Goal: Complete application form

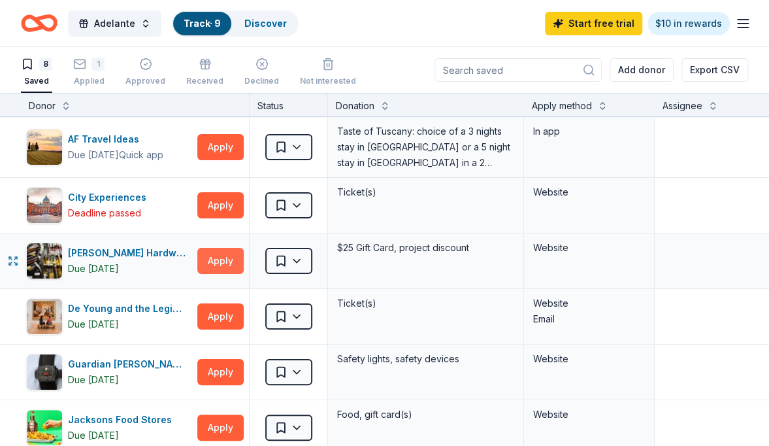
click at [233, 263] on button "Apply" at bounding box center [220, 261] width 46 height 26
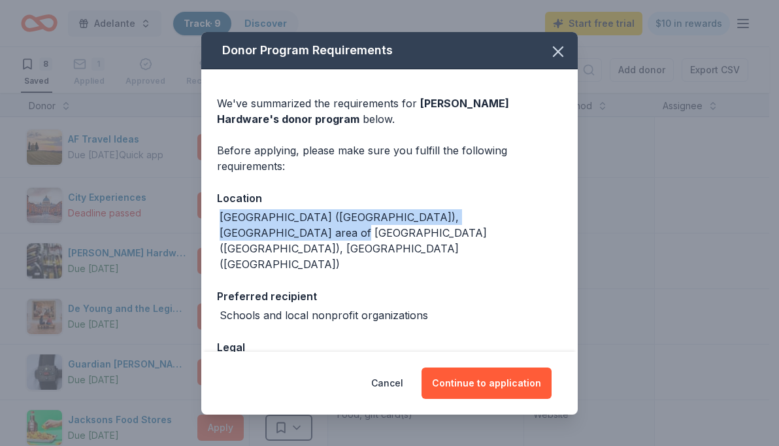
drag, startPoint x: 567, startPoint y: 188, endPoint x: 570, endPoint y: 217, distance: 29.6
click at [570, 217] on div "Donor Program Requirements We've summarized the requirements for Cole Hardware …" at bounding box center [389, 192] width 376 height 320
drag, startPoint x: 570, startPoint y: 217, endPoint x: 518, endPoint y: 259, distance: 67.4
click at [518, 288] on div "Preferred recipient Schools and local nonprofit organizations" at bounding box center [389, 305] width 345 height 35
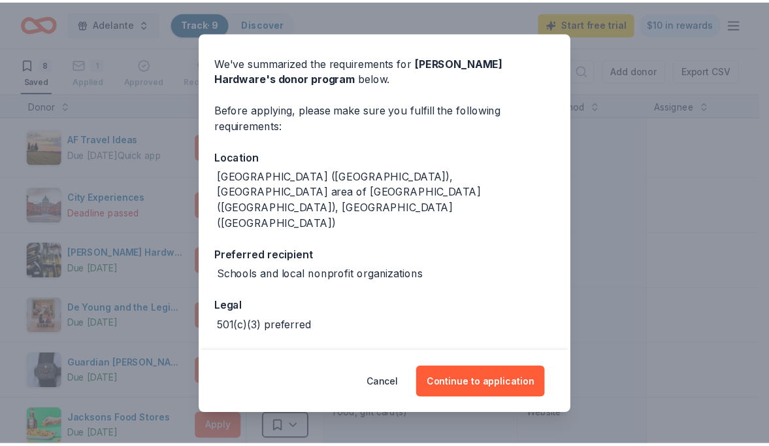
scroll to position [44, 0]
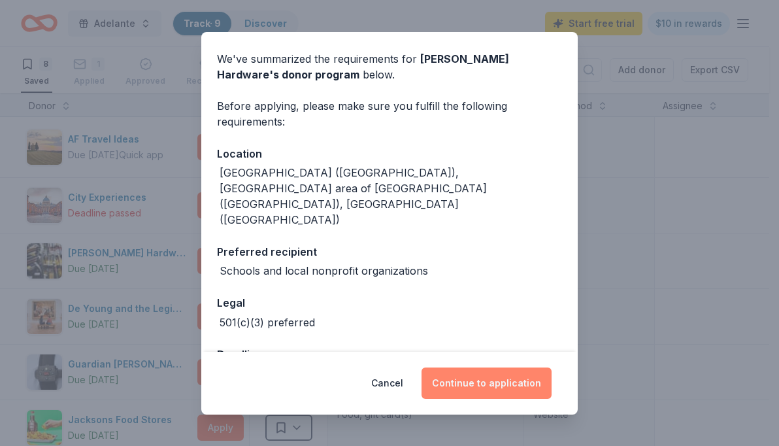
click at [468, 386] on button "Continue to application" at bounding box center [487, 382] width 130 height 31
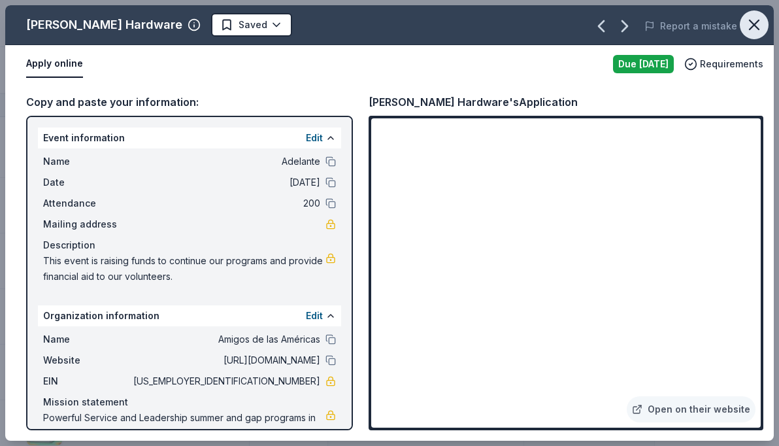
click at [754, 21] on icon "button" at bounding box center [754, 25] width 18 height 18
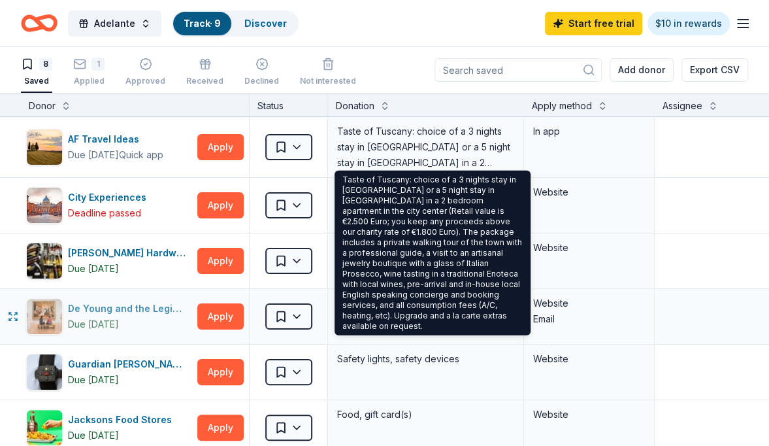
click at [135, 324] on div "Due [DATE]" at bounding box center [130, 324] width 124 height 16
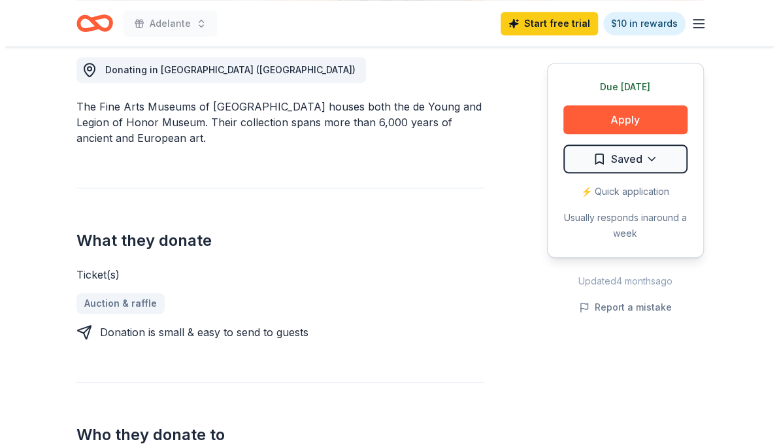
scroll to position [370, 0]
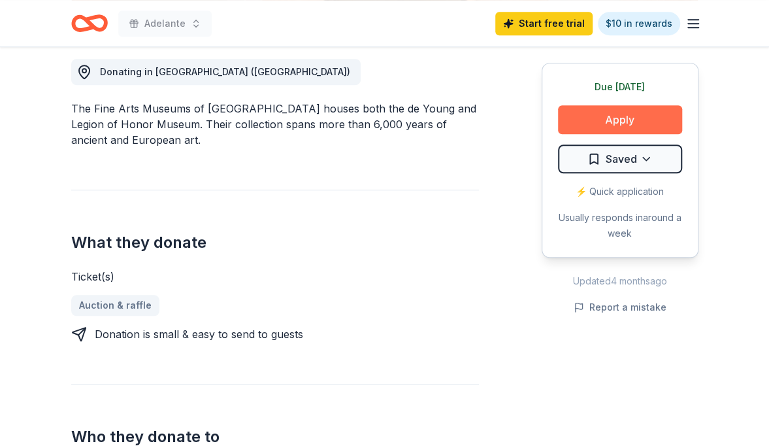
click at [640, 114] on button "Apply" at bounding box center [620, 119] width 124 height 29
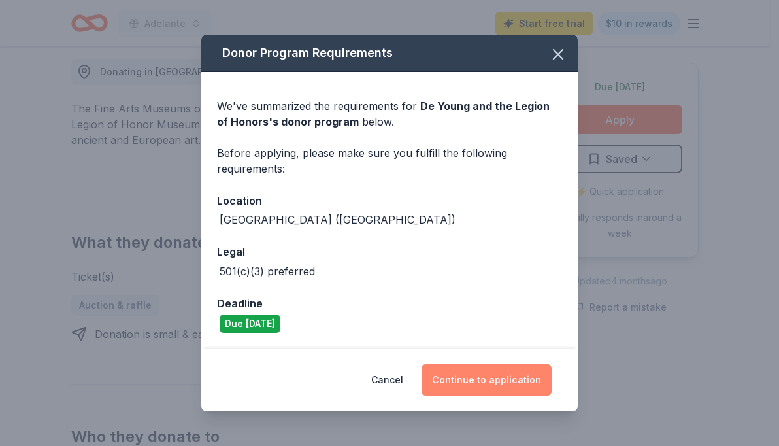
click at [482, 367] on button "Continue to application" at bounding box center [487, 379] width 130 height 31
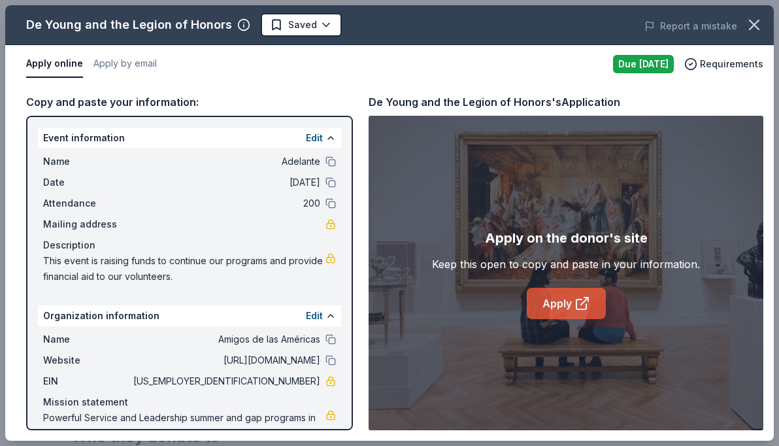
click at [545, 303] on link "Apply" at bounding box center [566, 303] width 79 height 31
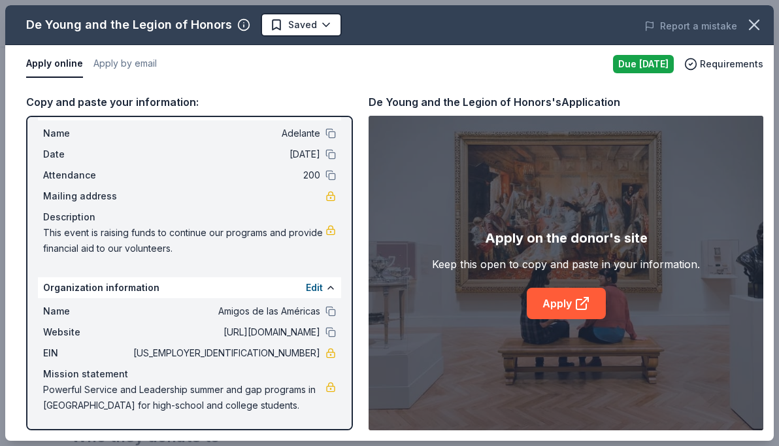
click at [163, 229] on span "This event is raising funds to continue our programs and provide financial aid …" at bounding box center [184, 240] width 282 height 31
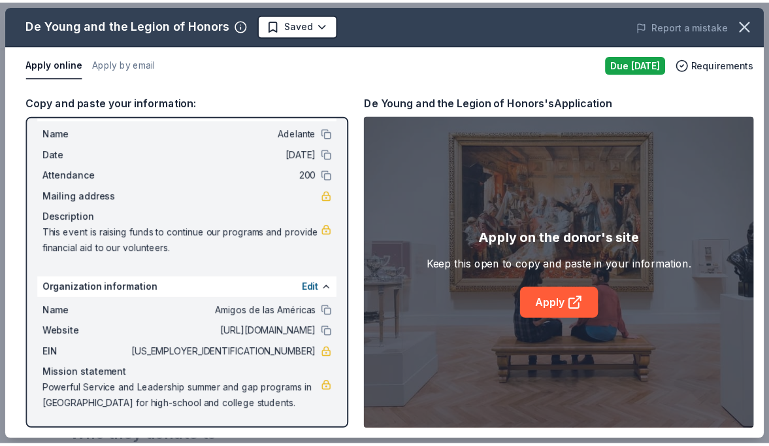
scroll to position [0, 0]
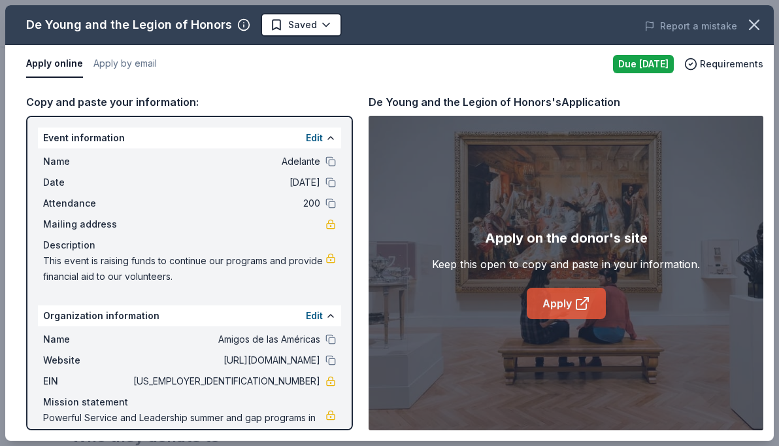
click at [561, 295] on link "Apply" at bounding box center [566, 303] width 79 height 31
click at [748, 30] on icon "button" at bounding box center [754, 25] width 18 height 18
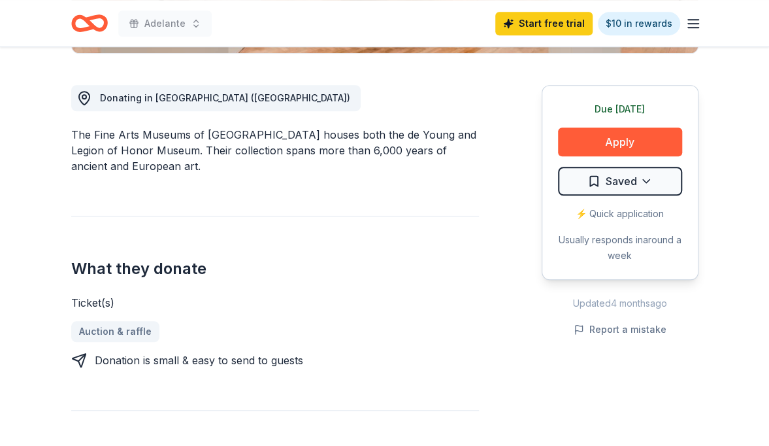
scroll to position [368, 0]
